Goal: Task Accomplishment & Management: Use online tool/utility

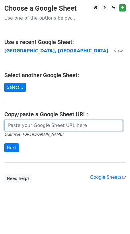
click at [52, 127] on input "url" at bounding box center [63, 125] width 119 height 11
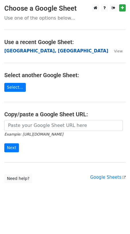
click at [31, 50] on strong "[GEOGRAPHIC_DATA], [GEOGRAPHIC_DATA]" at bounding box center [56, 50] width 104 height 5
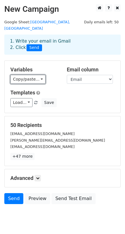
click at [37, 75] on link "Copy/paste..." at bounding box center [27, 79] width 35 height 9
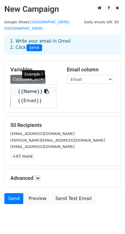
click at [44, 89] on icon at bounding box center [46, 91] width 5 height 5
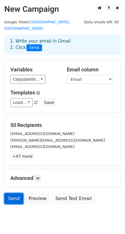
click at [10, 193] on link "Send" at bounding box center [13, 198] width 19 height 11
